Goal: Check status: Check status

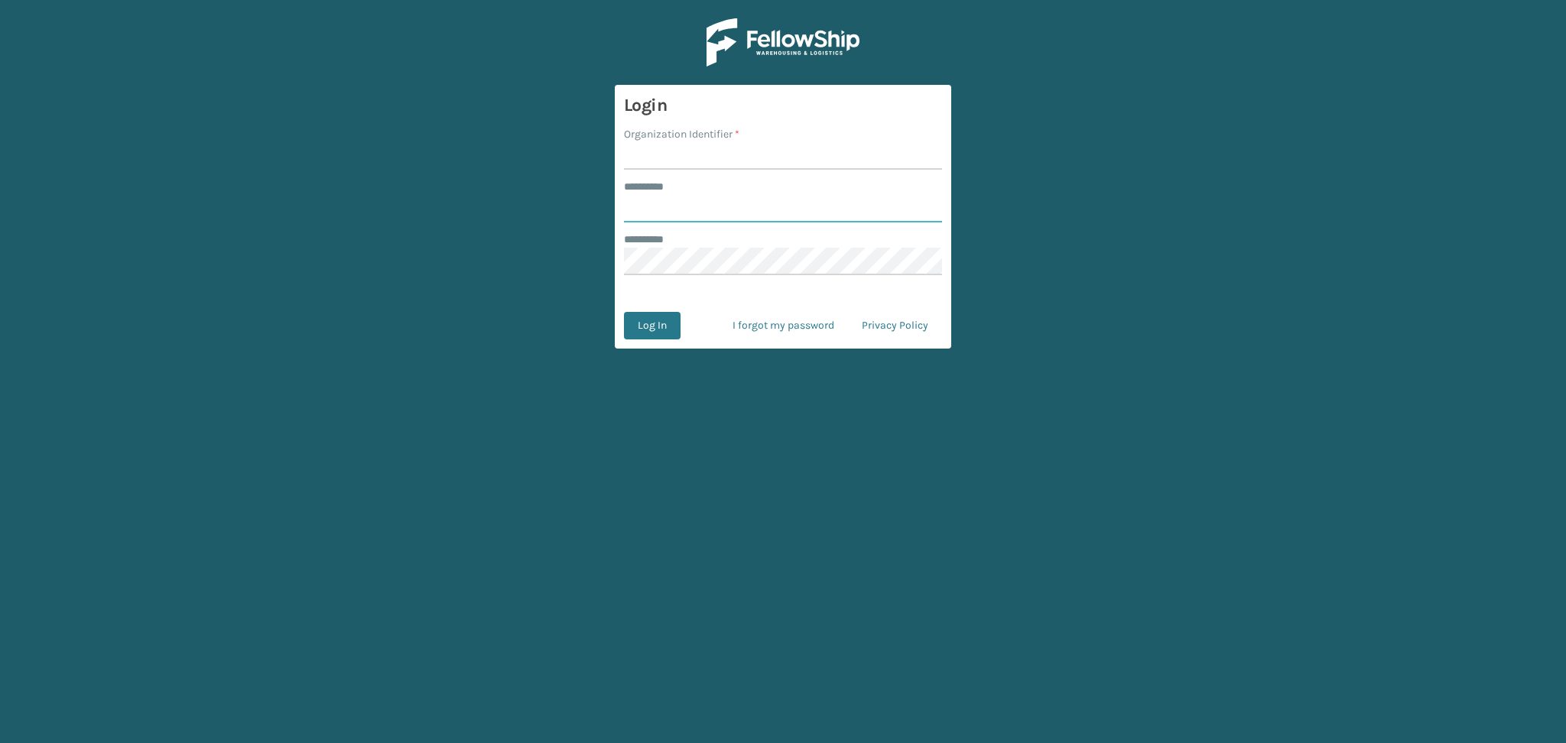
type input "******"
click at [656, 156] on input "Organization Identifier *" at bounding box center [783, 156] width 318 height 28
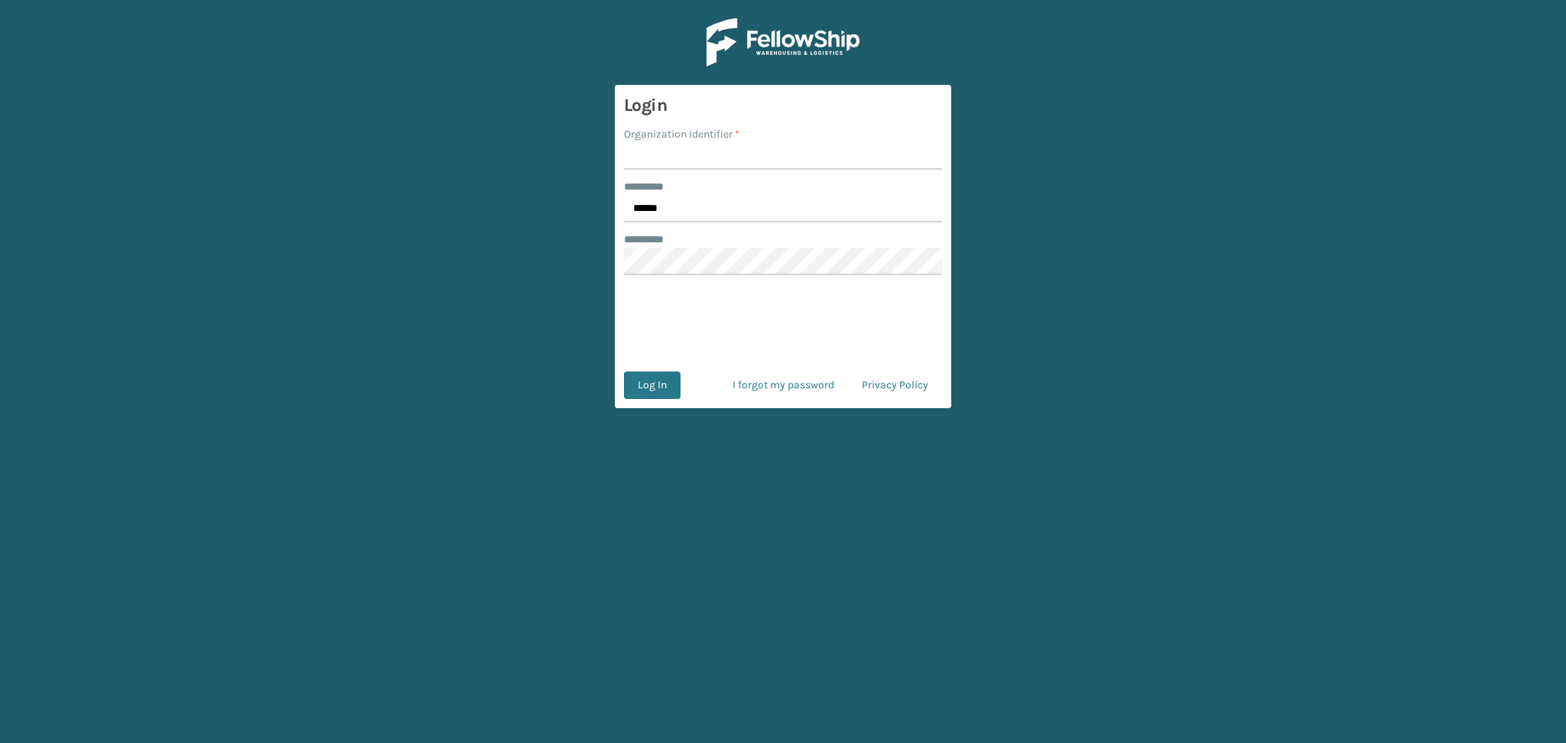
type input "LifeStyle"
click at [645, 386] on button "Log In" at bounding box center [652, 386] width 57 height 28
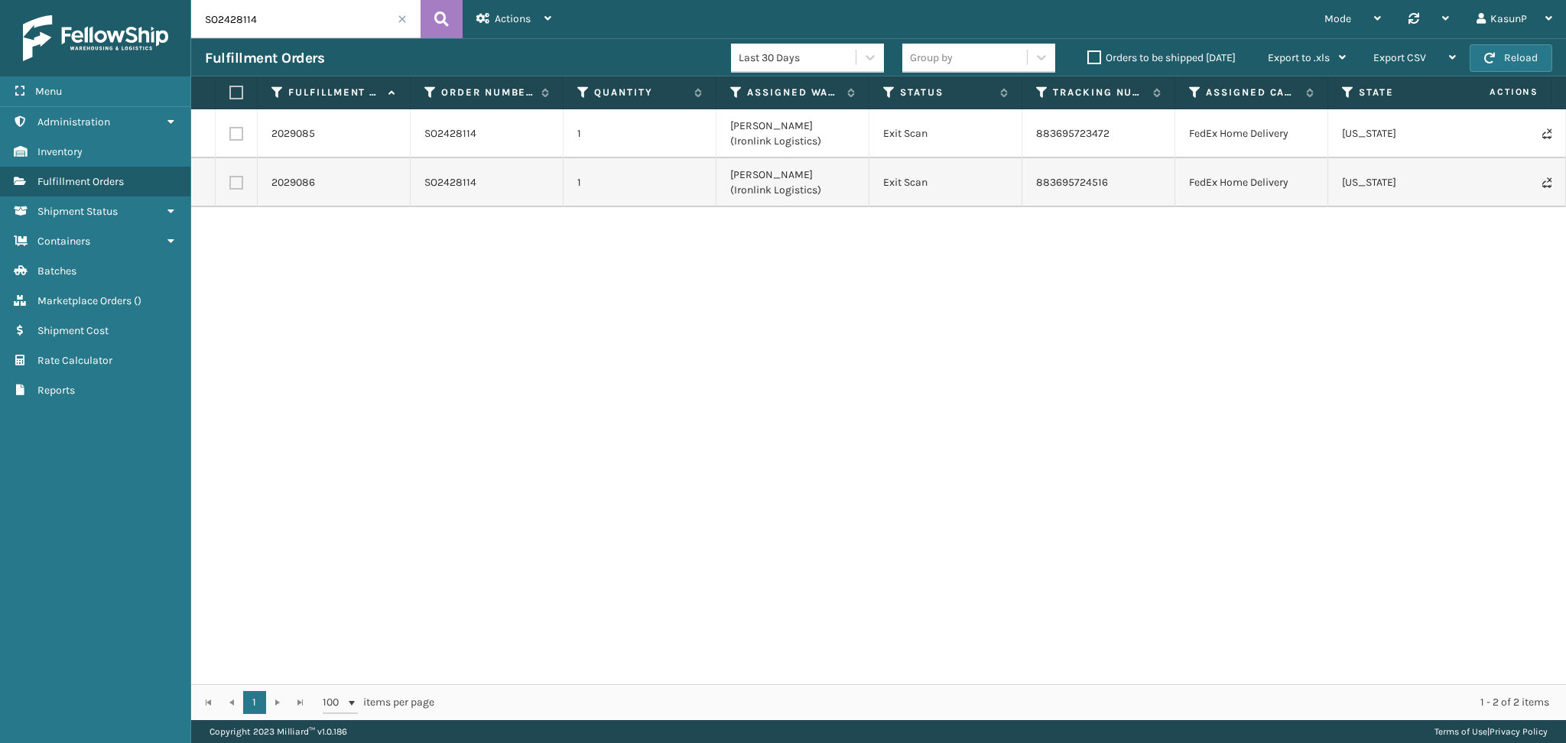
click at [223, 14] on input "SO2428114" at bounding box center [305, 19] width 229 height 38
paste input "36815"
click at [447, 29] on icon at bounding box center [441, 19] width 15 height 23
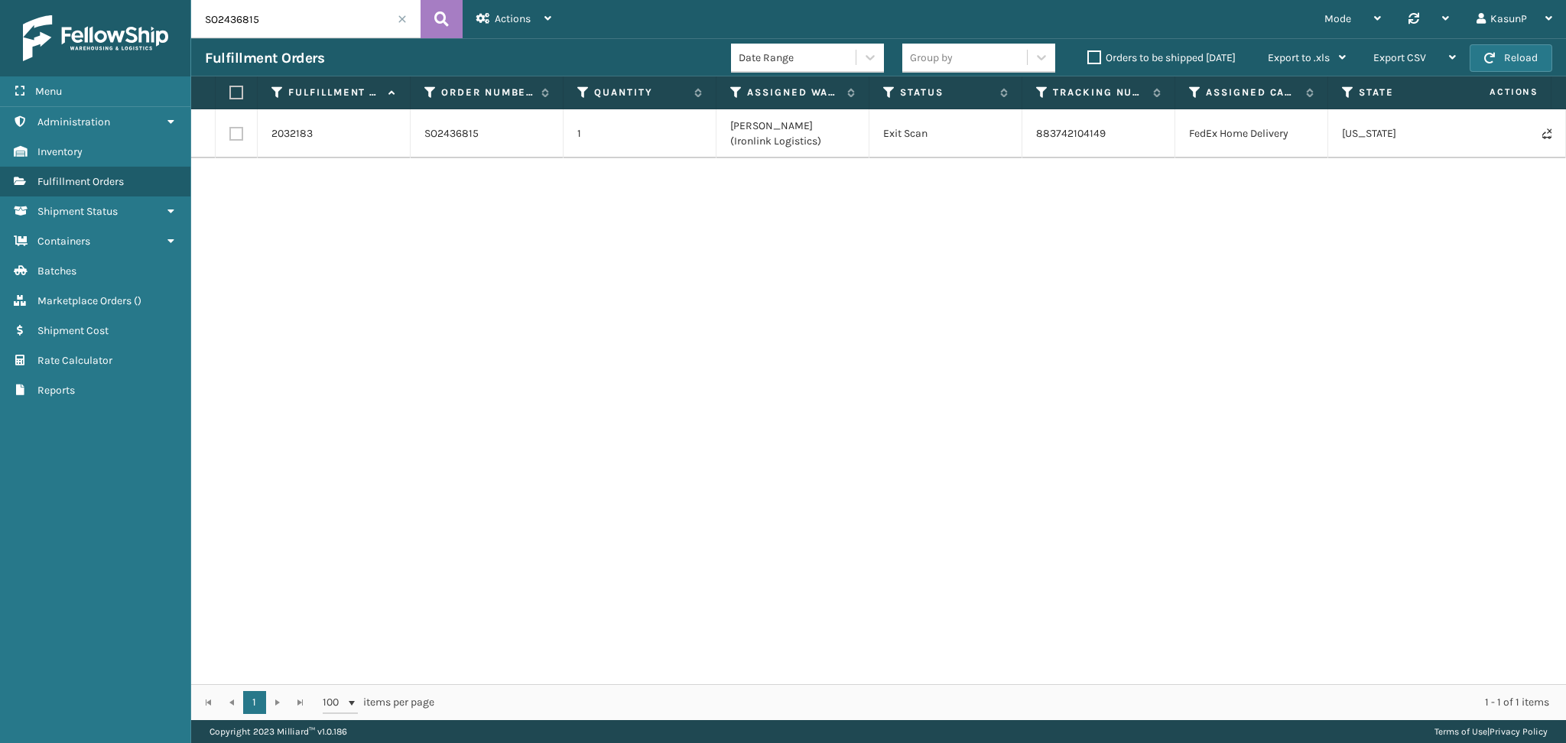
click at [215, 21] on input "SO2436815" at bounding box center [305, 19] width 229 height 38
click at [444, 26] on icon at bounding box center [441, 19] width 15 height 23
click at [237, 23] on input "SO2436815" at bounding box center [305, 19] width 229 height 38
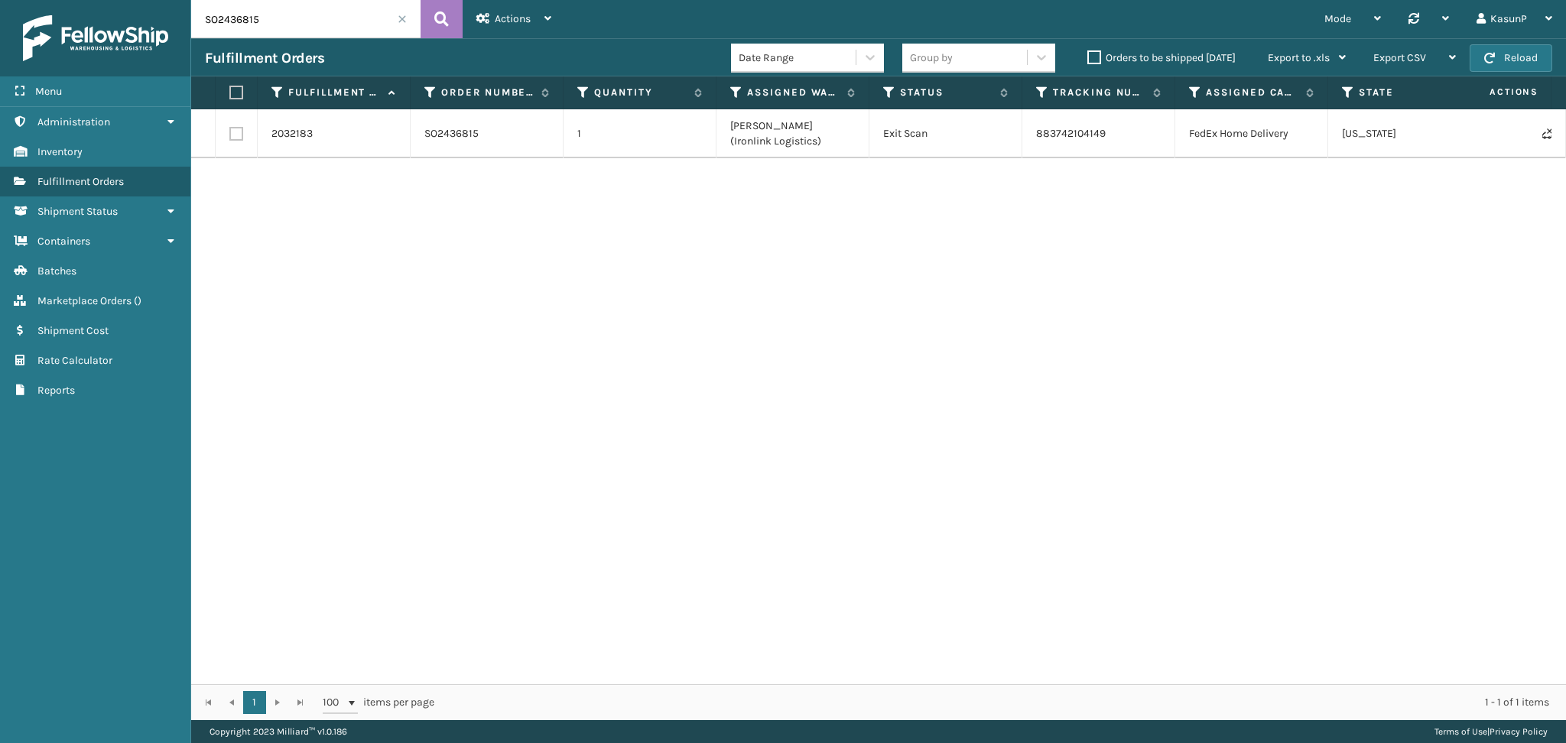
paste input "2"
click at [450, 22] on button at bounding box center [442, 19] width 42 height 38
click at [246, 18] on input "SO2436812" at bounding box center [305, 19] width 229 height 38
paste input "0"
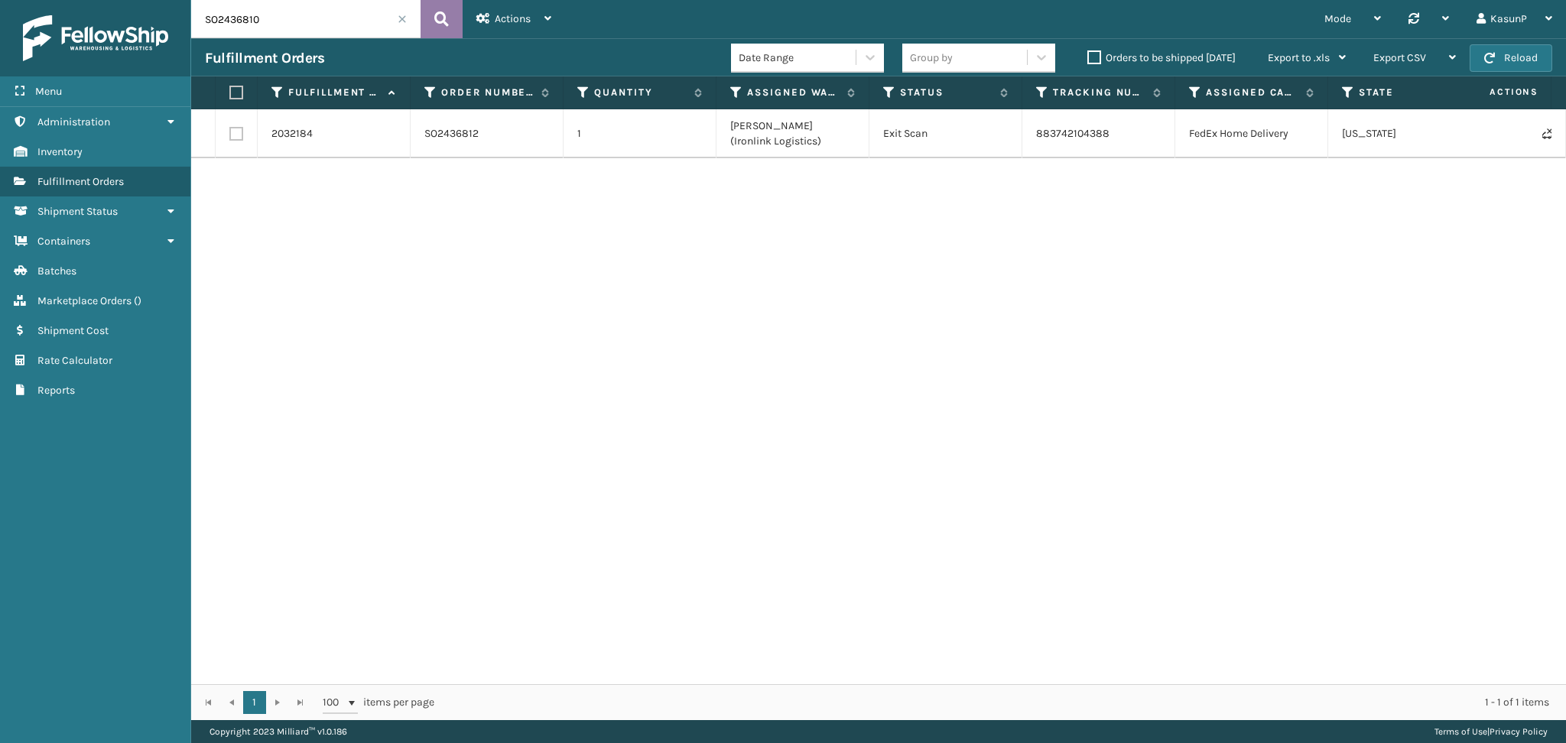
type input "SO2436810"
click at [445, 15] on icon at bounding box center [441, 19] width 15 height 23
